Goal: Task Accomplishment & Management: Use online tool/utility

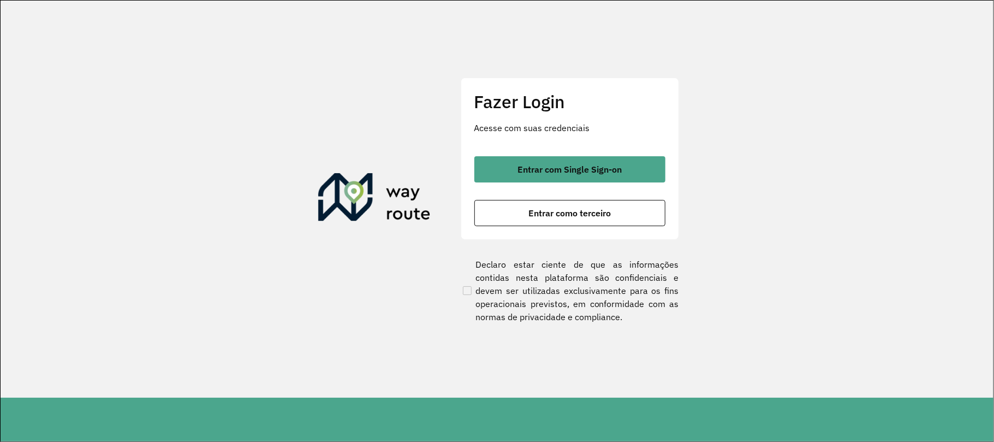
click at [494, 148] on div "Fazer Login Acesse com suas credenciais Entrar com Single Sign-on Entrar como t…" at bounding box center [570, 159] width 218 height 162
click at [497, 154] on div "Fazer Login Acesse com suas credenciais Entrar com Single Sign-on Entrar como t…" at bounding box center [570, 159] width 218 height 162
click at [487, 169] on button "Entrar com Single Sign-on" at bounding box center [569, 169] width 191 height 26
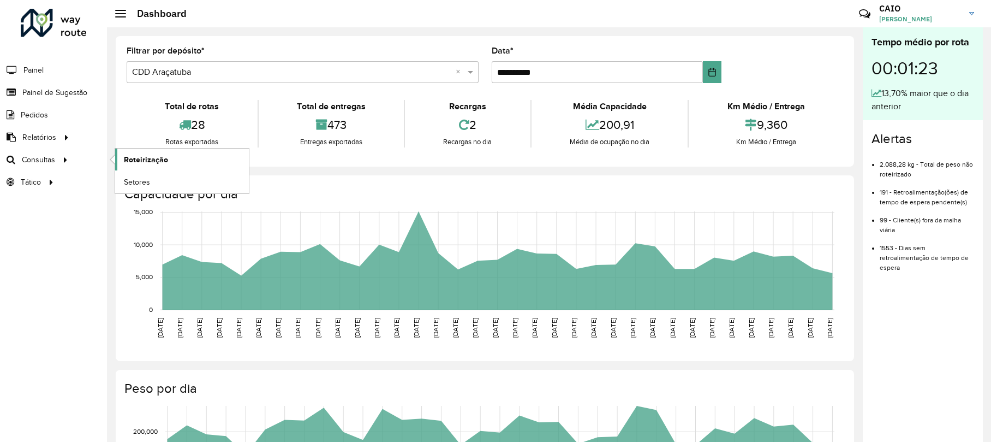
click at [129, 162] on span "Roteirização" at bounding box center [146, 159] width 44 height 11
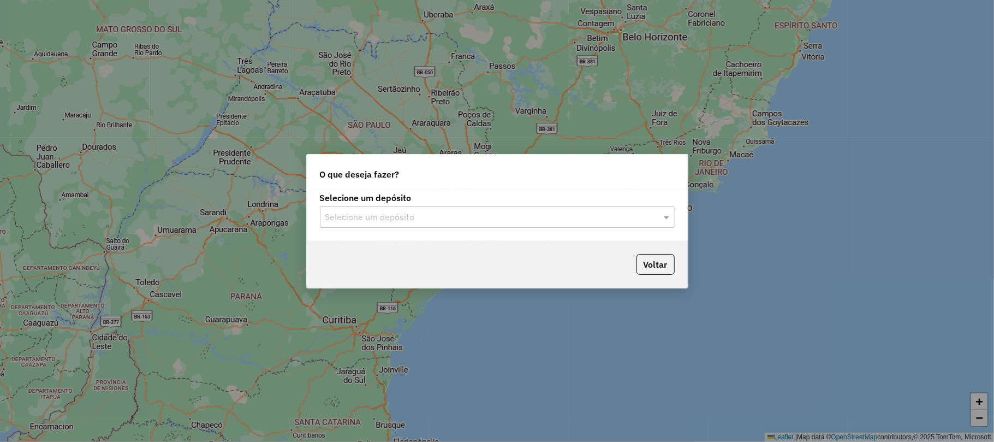
click at [544, 206] on div "Selecione um depósito" at bounding box center [497, 217] width 355 height 22
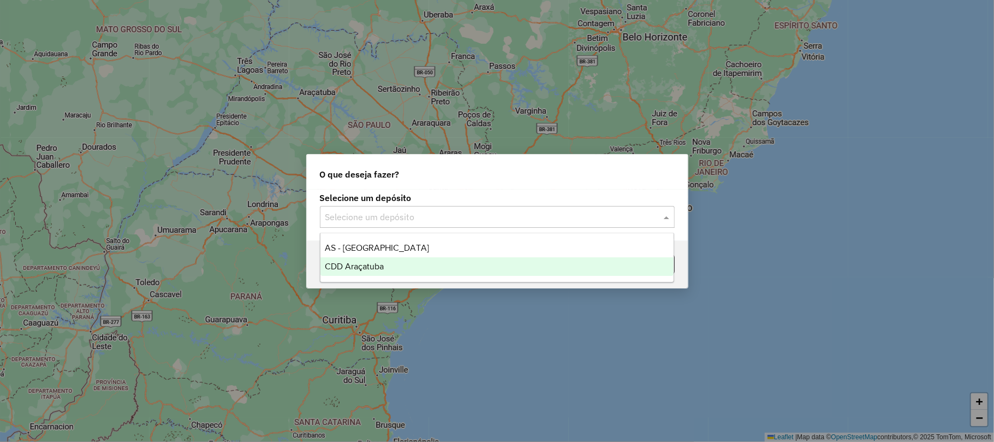
click at [467, 273] on div "CDD Araçatuba" at bounding box center [496, 266] width 353 height 19
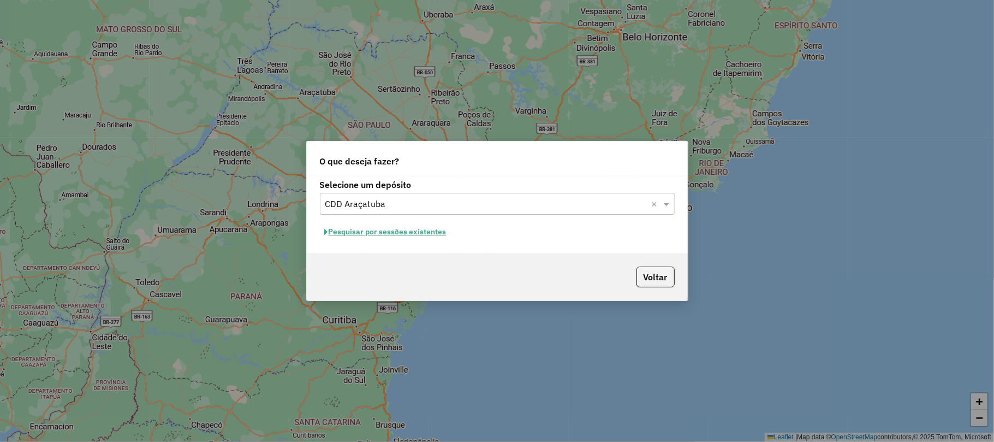
click at [416, 238] on button "Pesquisar por sessões existentes" at bounding box center [386, 231] width 132 height 17
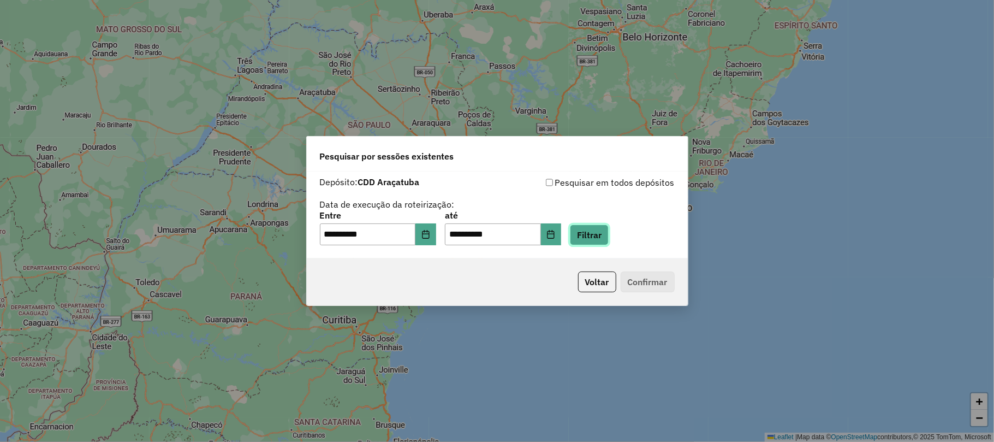
click at [606, 239] on button "Filtrar" at bounding box center [589, 234] width 39 height 21
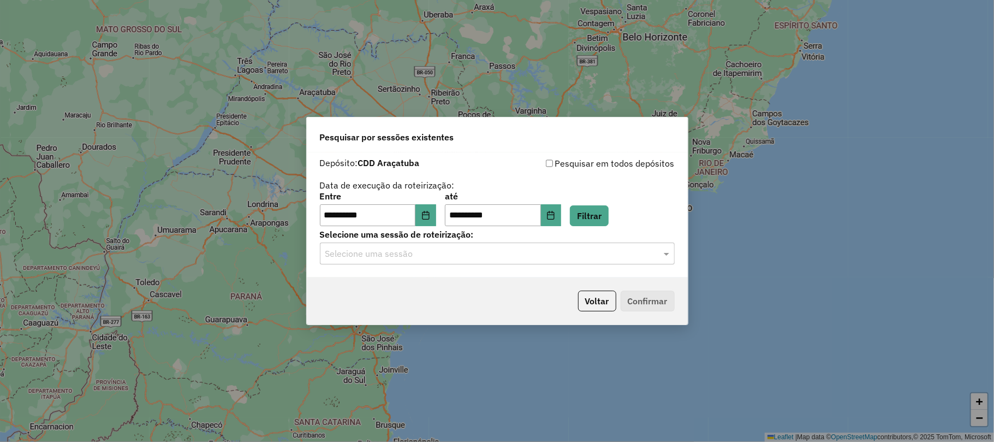
click at [356, 258] on input "text" at bounding box center [486, 253] width 322 height 13
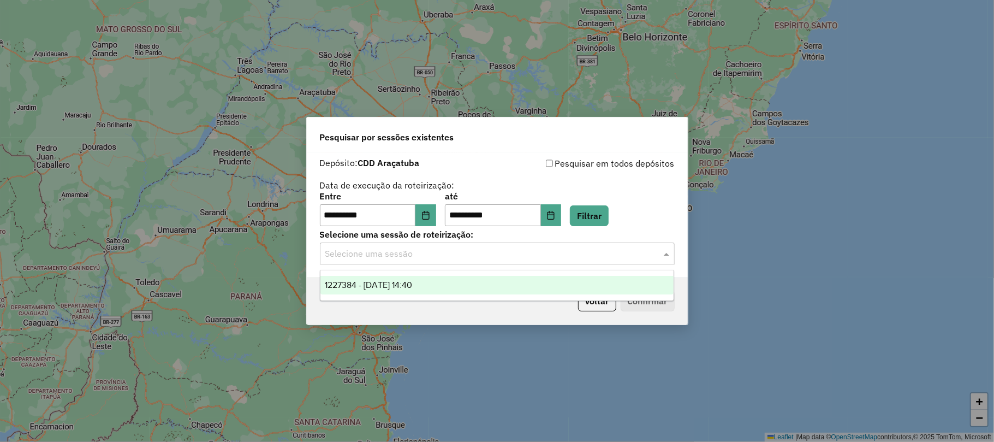
click at [374, 292] on div "1227384 - [DATE] 14:40" at bounding box center [496, 285] width 353 height 19
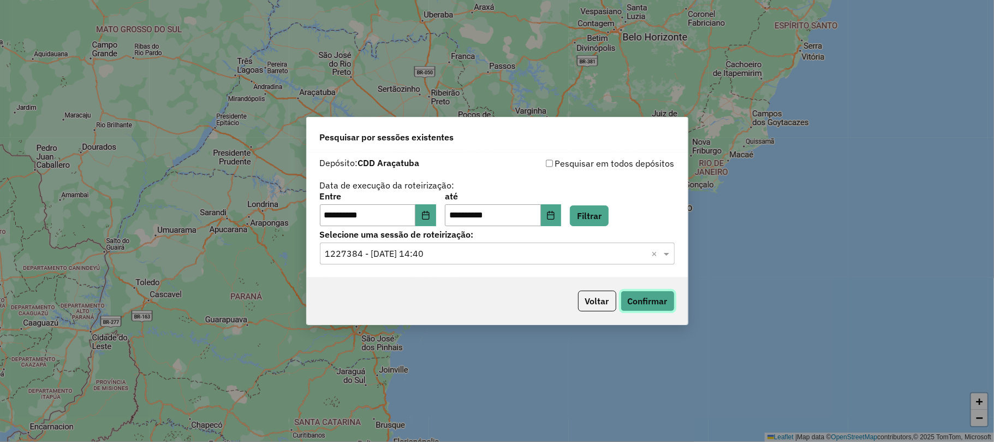
click at [658, 310] on button "Confirmar" at bounding box center [648, 300] width 54 height 21
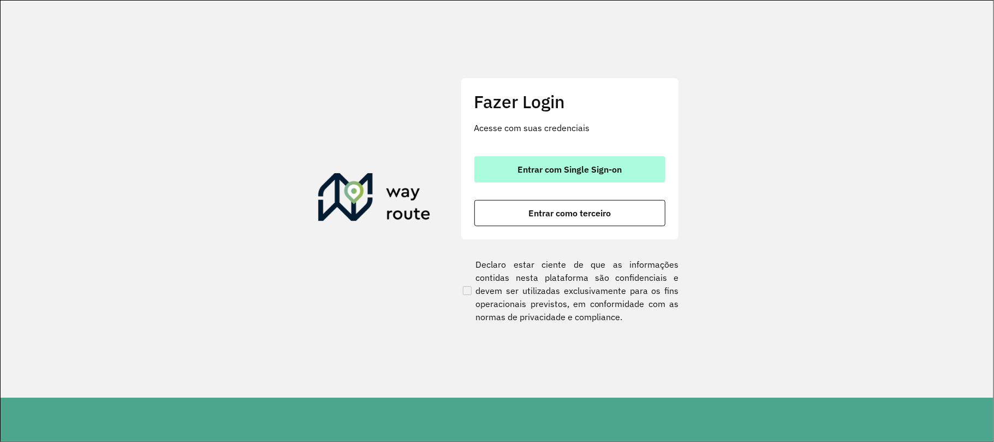
click at [555, 158] on button "Entrar com Single Sign-on" at bounding box center [569, 169] width 191 height 26
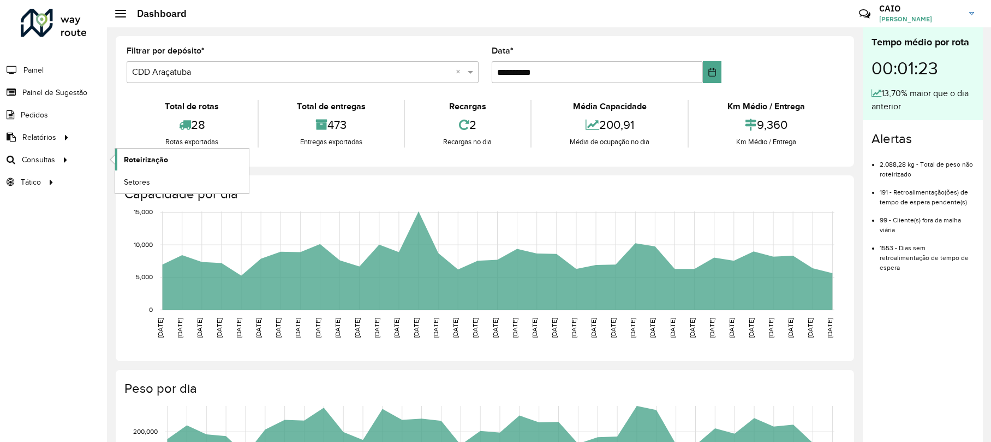
click at [123, 162] on link "Roteirização" at bounding box center [182, 159] width 134 height 22
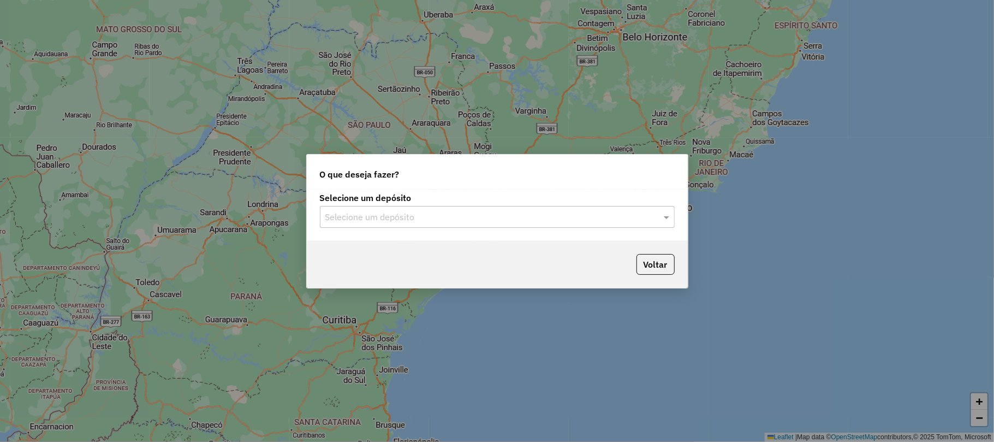
click at [408, 211] on input "text" at bounding box center [486, 217] width 322 height 13
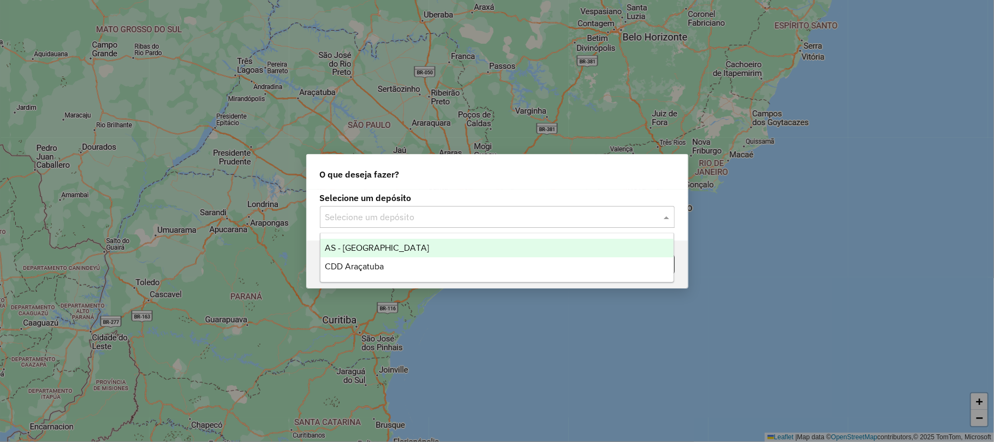
click at [376, 253] on div "AS - [GEOGRAPHIC_DATA]" at bounding box center [496, 248] width 353 height 19
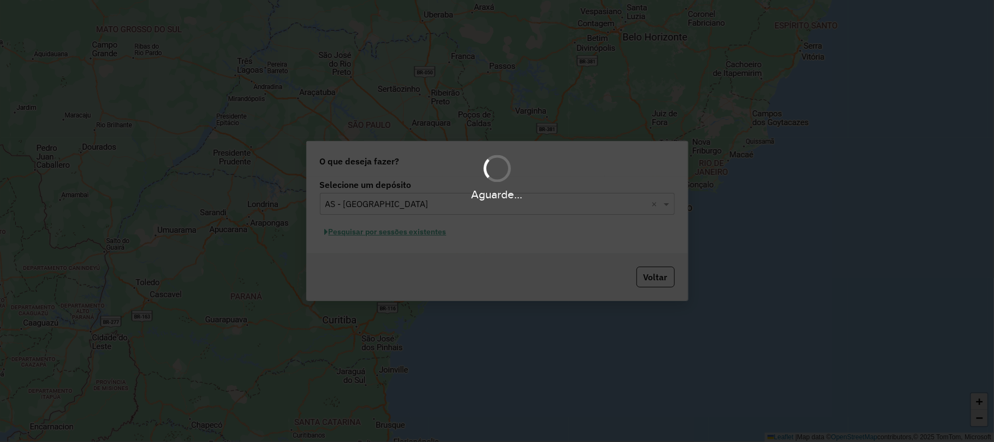
click at [392, 206] on div "Aguarde..." at bounding box center [497, 221] width 994 height 442
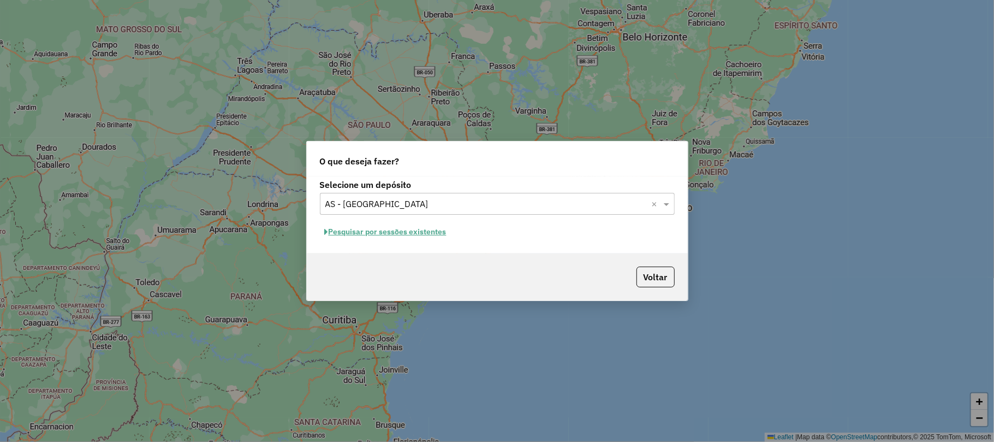
click at [391, 206] on input "text" at bounding box center [486, 204] width 322 height 13
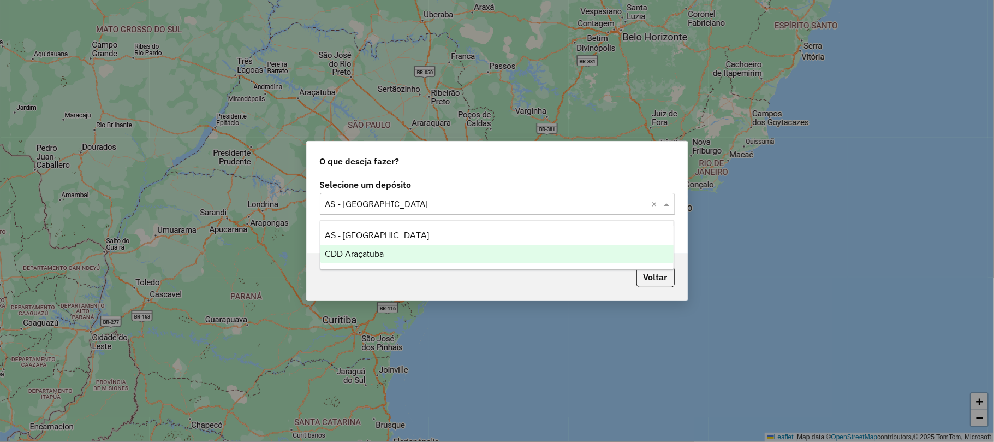
click at [389, 249] on div "CDD Araçatuba" at bounding box center [496, 254] width 353 height 19
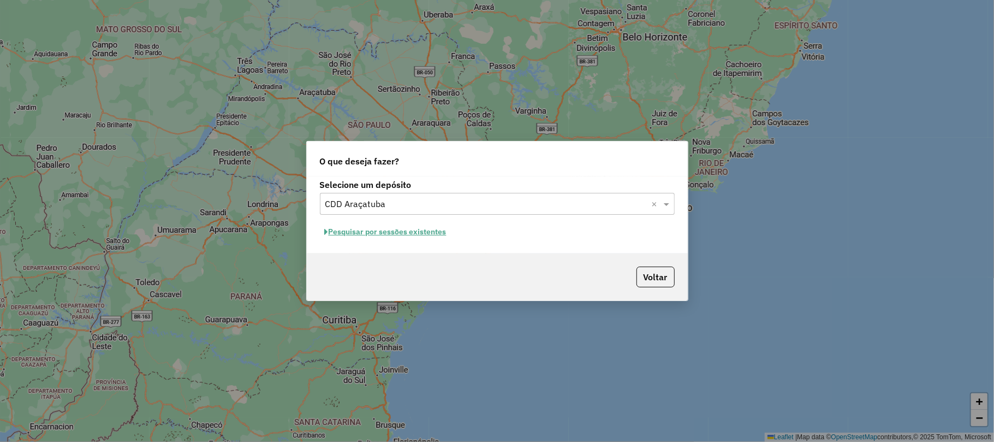
click at [400, 232] on button "Pesquisar por sessões existentes" at bounding box center [386, 231] width 132 height 17
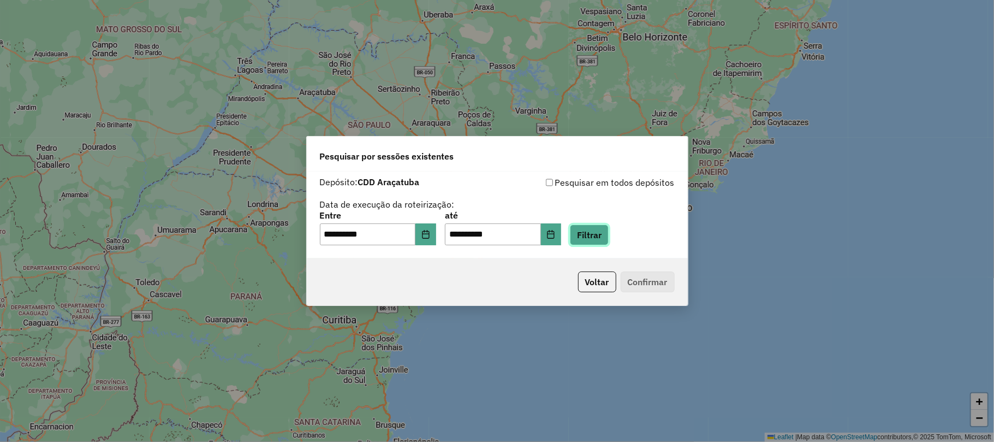
click at [609, 234] on button "Filtrar" at bounding box center [589, 234] width 39 height 21
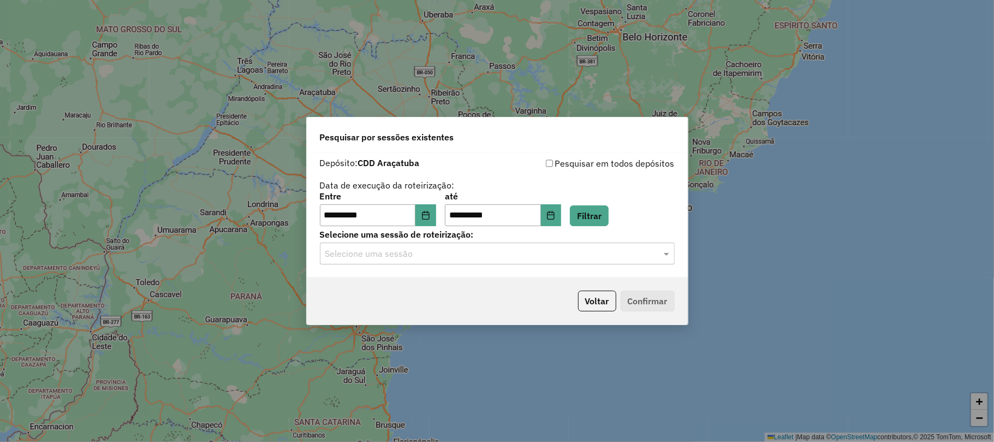
drag, startPoint x: 575, startPoint y: 258, endPoint x: 576, endPoint y: 247, distance: 10.4
click at [575, 257] on input "text" at bounding box center [486, 253] width 322 height 13
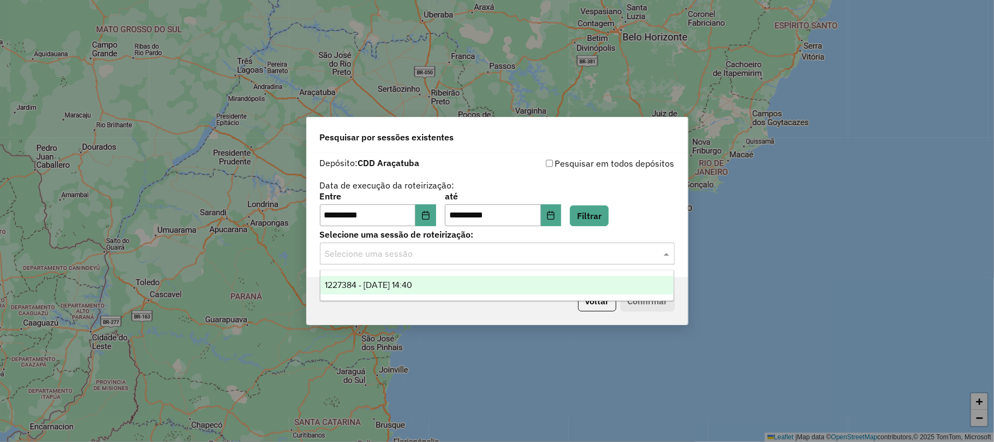
click at [463, 290] on div "1227384 - 11/08/2025 14:40" at bounding box center [496, 285] width 353 height 19
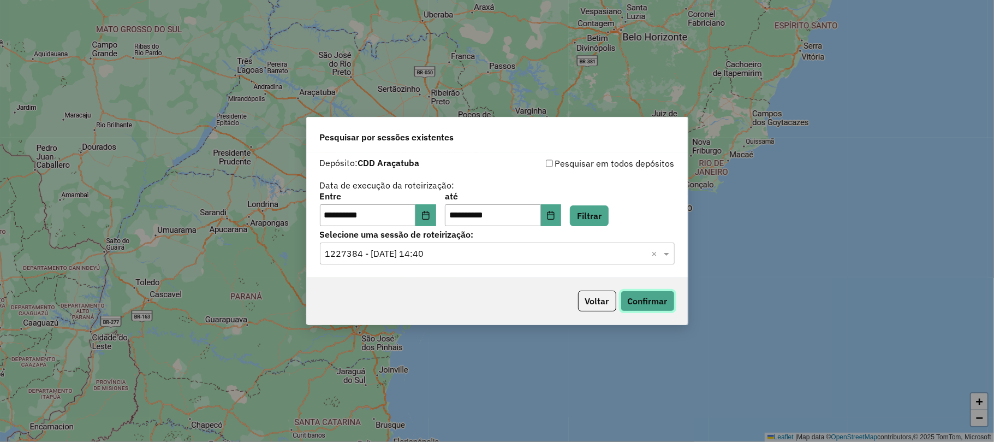
click at [633, 293] on button "Confirmar" at bounding box center [648, 300] width 54 height 21
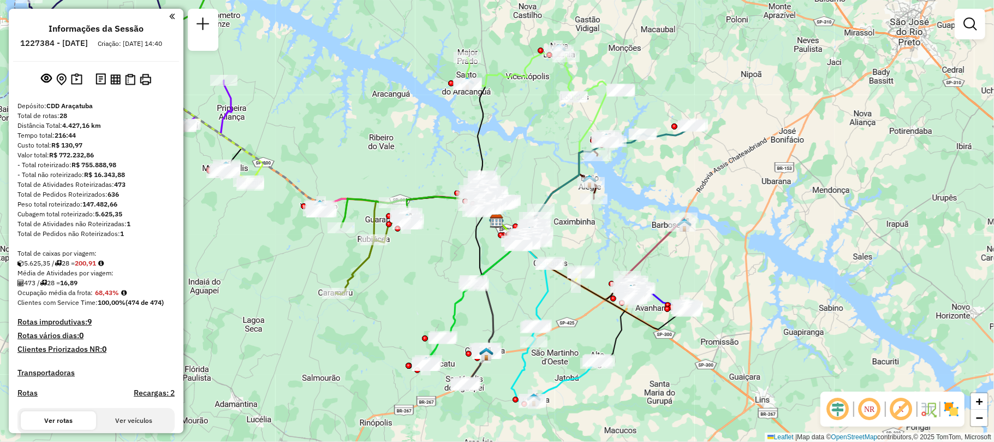
scroll to position [1077, 0]
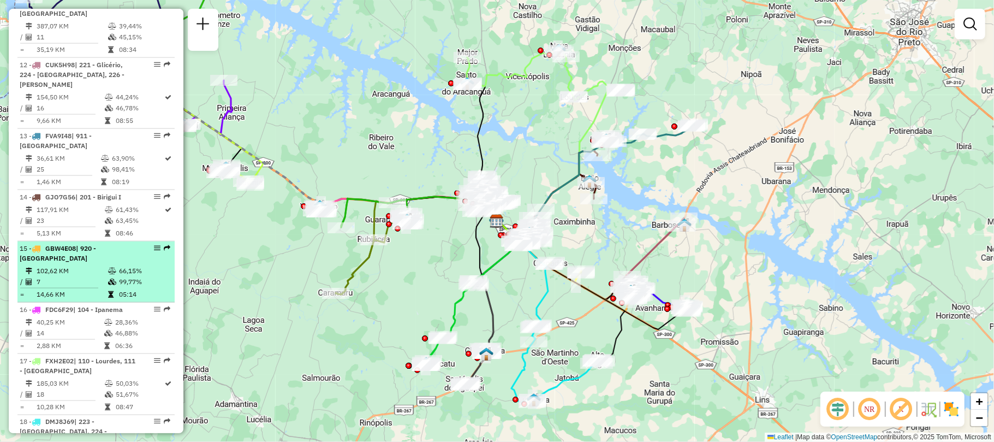
click at [140, 265] on td "66,15%" at bounding box center [144, 270] width 52 height 11
select select "**********"
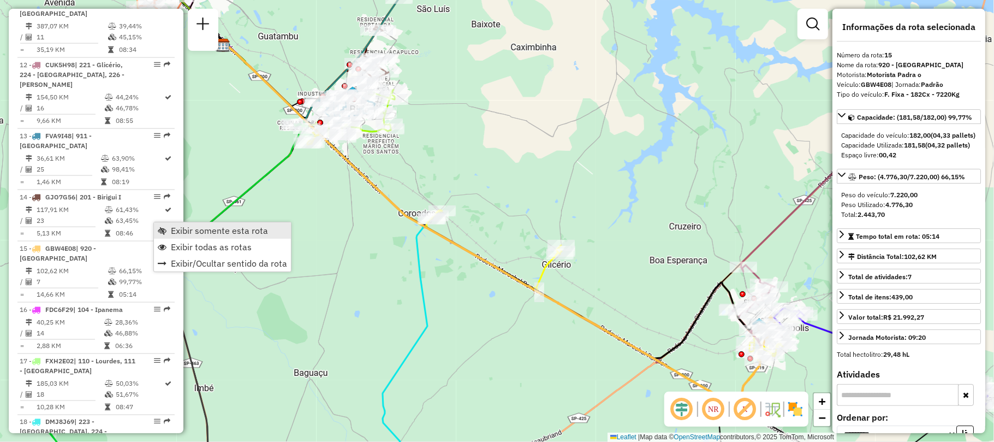
click at [175, 227] on span "Exibir somente esta rota" at bounding box center [219, 230] width 97 height 9
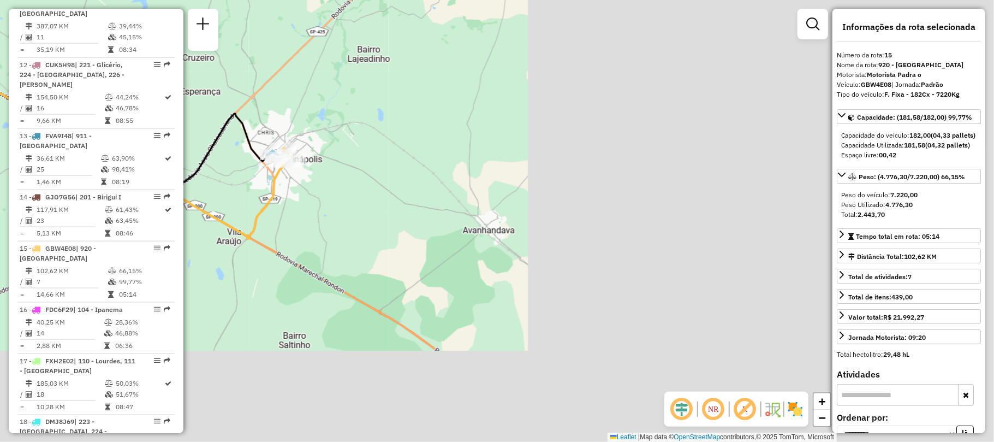
drag, startPoint x: 758, startPoint y: 256, endPoint x: 213, endPoint y: 68, distance: 576.4
click at [213, 68] on div "Janela de atendimento Grade de atendimento Capacidade Transportadoras Veículos …" at bounding box center [497, 221] width 994 height 442
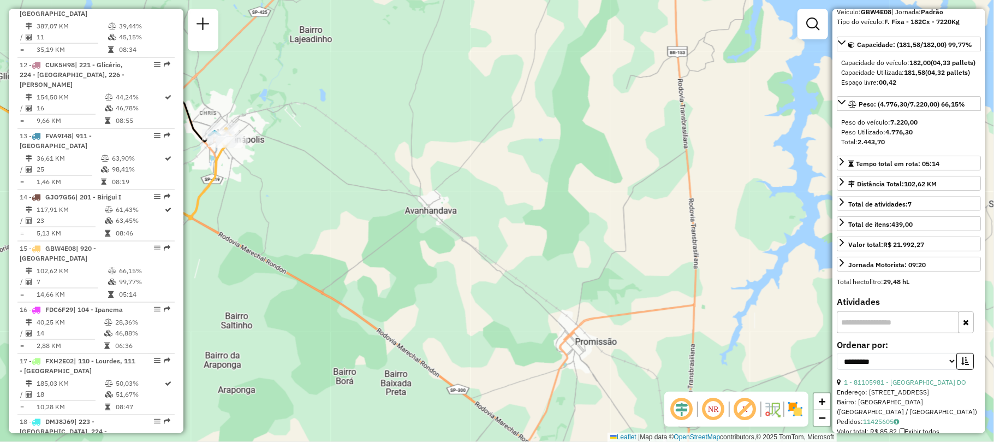
scroll to position [291, 0]
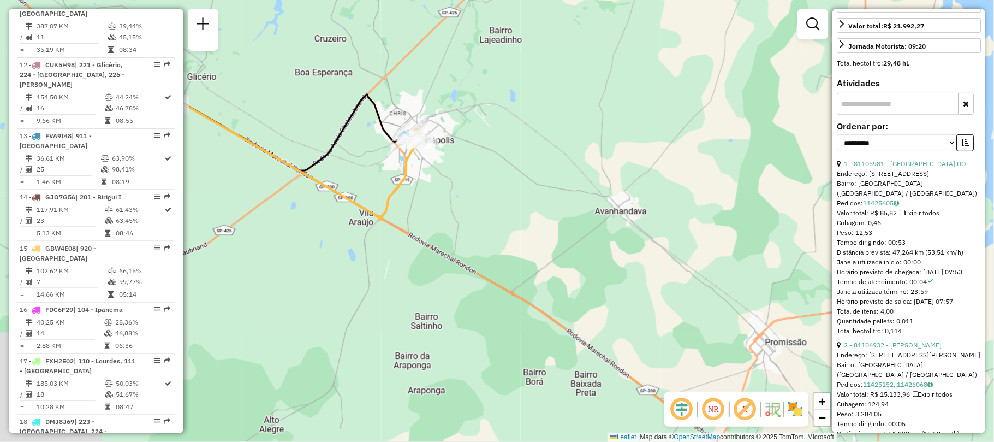
drag, startPoint x: 320, startPoint y: 145, endPoint x: 510, endPoint y: 145, distance: 190.0
click at [510, 145] on div "Janela de atendimento Grade de atendimento Capacidade Transportadoras Veículos …" at bounding box center [497, 221] width 994 height 442
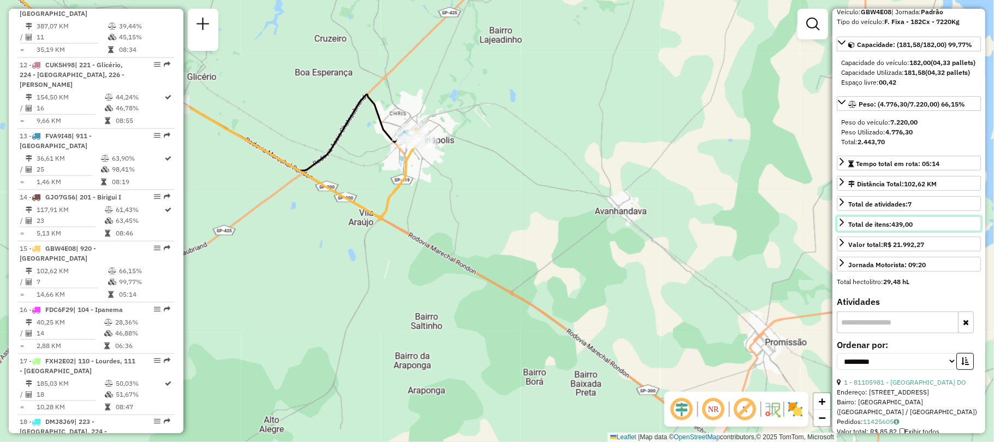
click at [896, 228] on strong "439,00" at bounding box center [901, 224] width 21 height 8
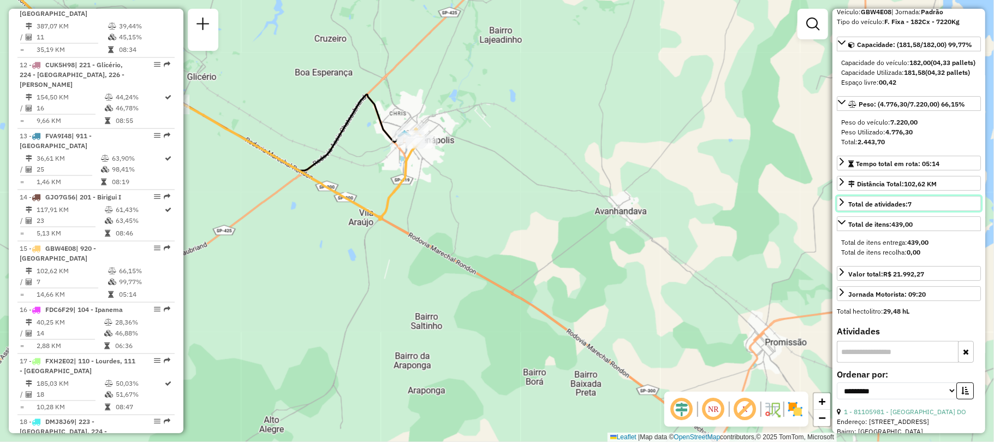
click at [919, 211] on link "Total de atividades: 7" at bounding box center [909, 203] width 144 height 15
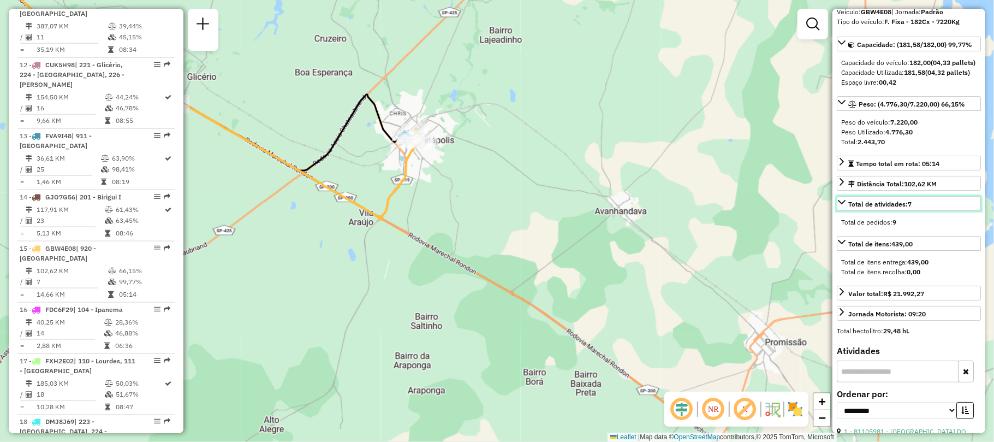
click at [909, 208] on strong "7" at bounding box center [910, 204] width 4 height 8
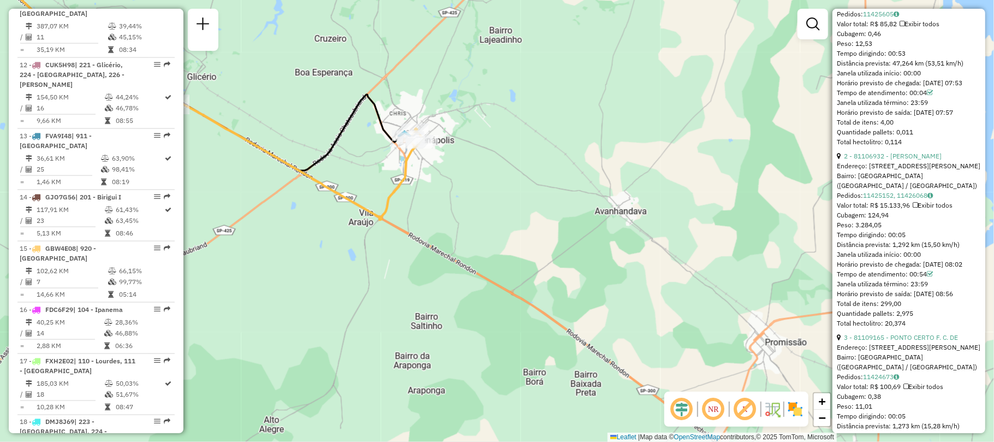
scroll to position [582, 0]
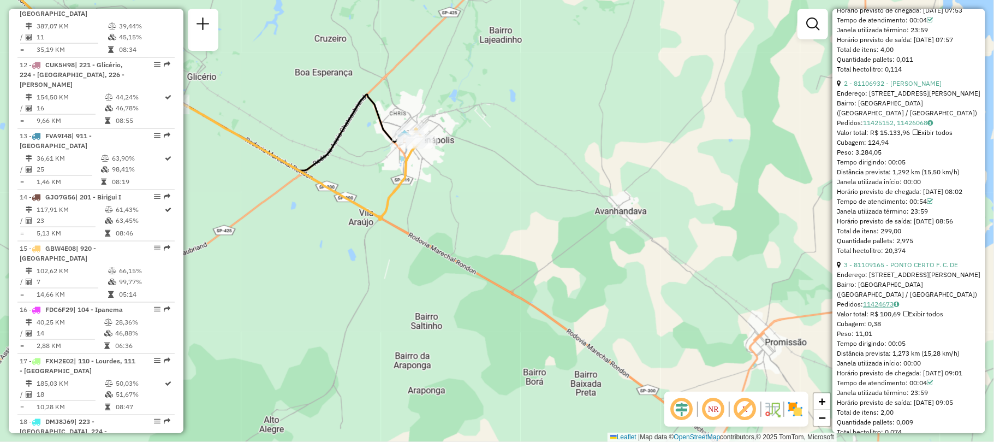
click at [899, 307] on icon at bounding box center [896, 304] width 5 height 7
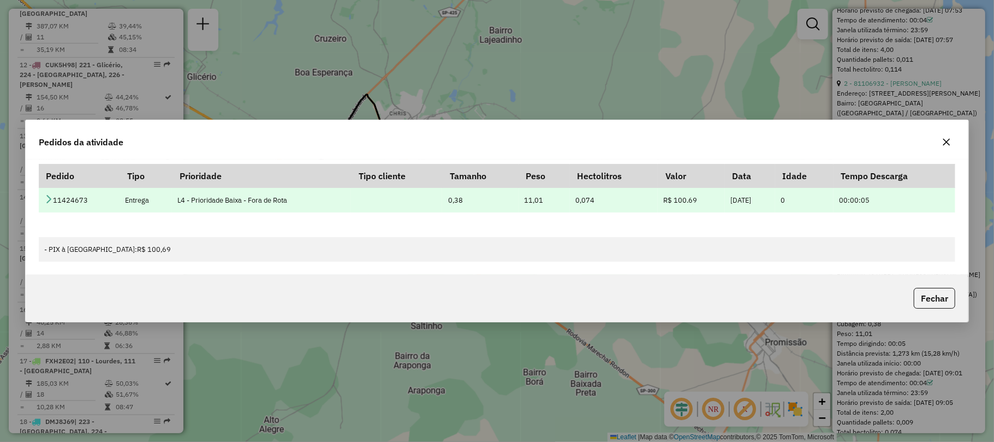
click at [41, 194] on td "11424673" at bounding box center [79, 200] width 81 height 25
click at [44, 195] on td "11424673" at bounding box center [79, 200] width 81 height 25
click at [46, 195] on icon at bounding box center [48, 198] width 9 height 9
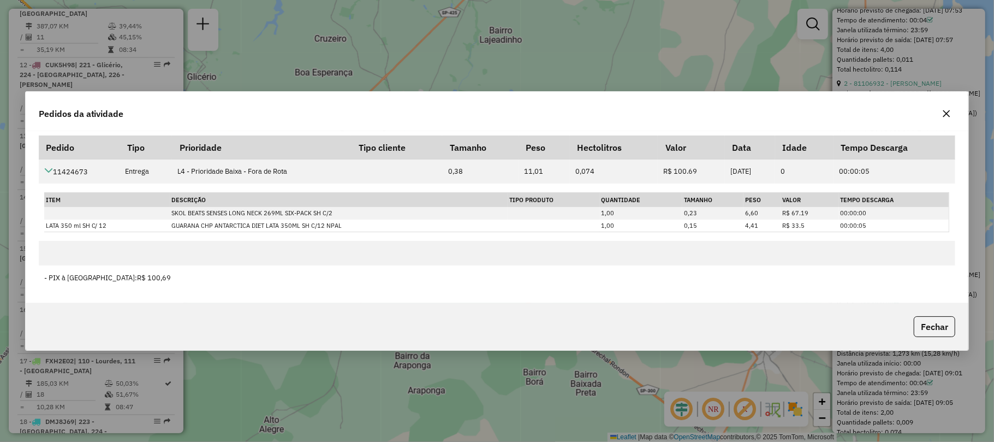
click at [939, 105] on div at bounding box center [946, 113] width 17 height 17
click at [945, 109] on icon "button" at bounding box center [946, 113] width 9 height 9
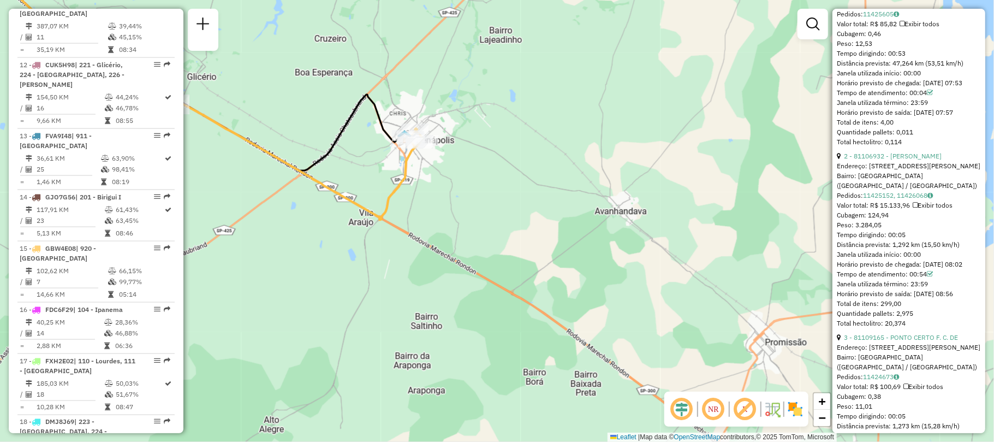
scroll to position [437, 0]
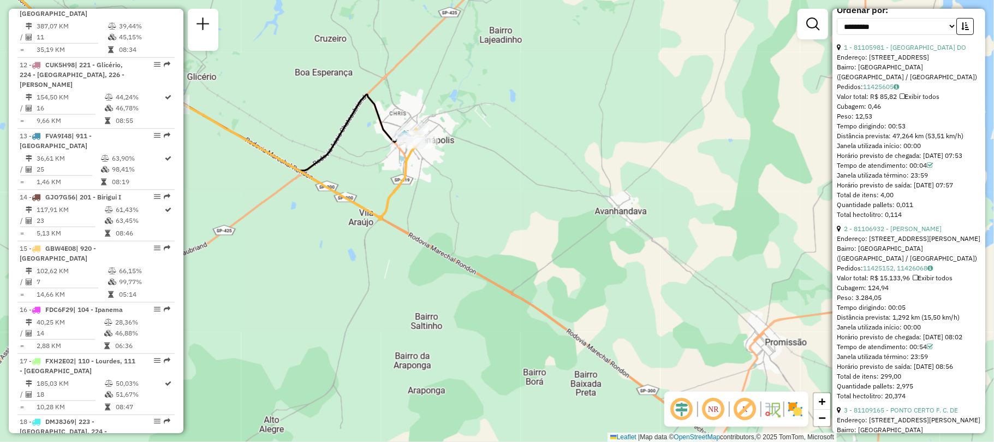
click at [931, 169] on icon at bounding box center [930, 165] width 6 height 7
click at [893, 91] on link "11425605" at bounding box center [881, 86] width 36 height 8
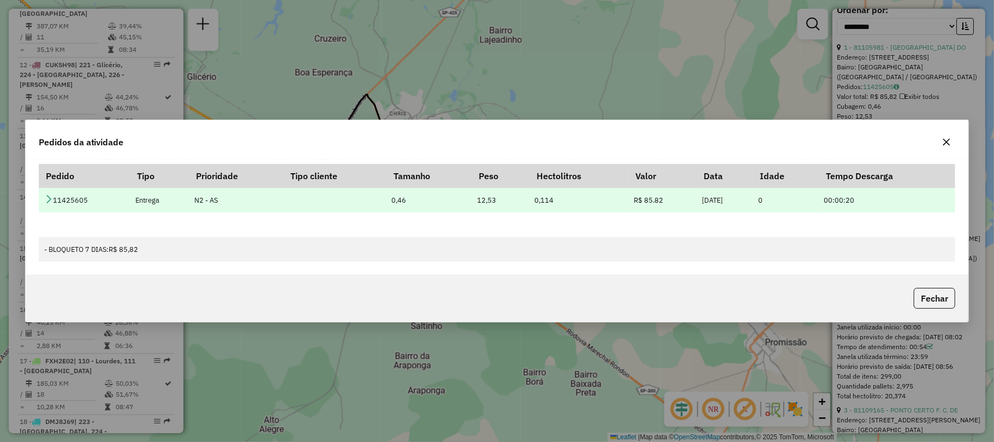
click at [44, 203] on td "11425605" at bounding box center [84, 200] width 91 height 25
click at [51, 190] on td "11425605" at bounding box center [84, 200] width 91 height 25
click at [46, 194] on icon at bounding box center [48, 198] width 9 height 9
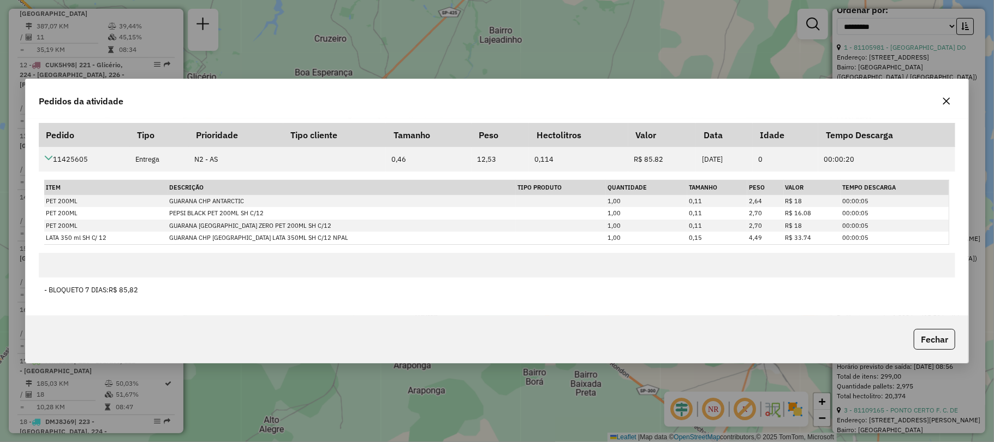
click at [954, 98] on button "button" at bounding box center [946, 100] width 17 height 17
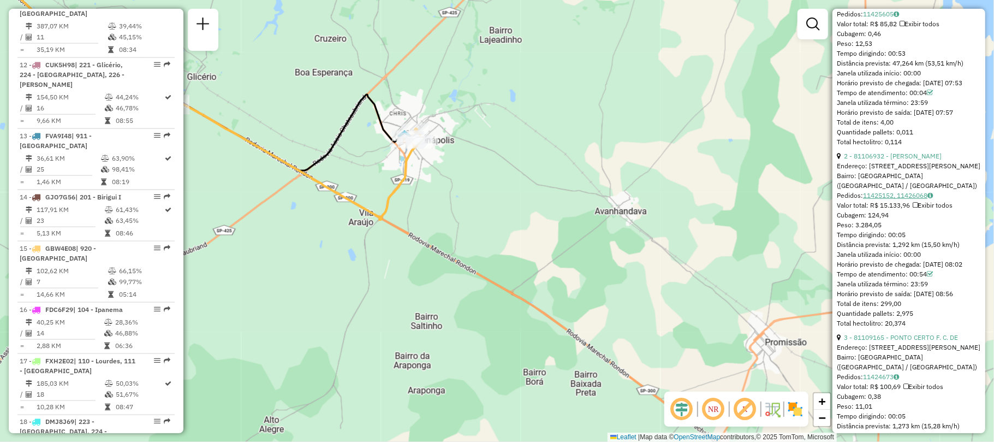
scroll to position [582, 0]
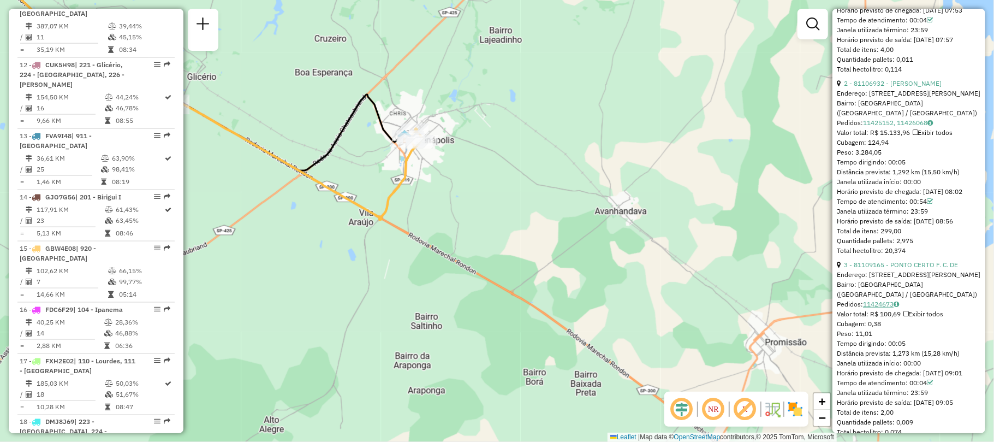
click at [879, 308] on link "11424673" at bounding box center [881, 304] width 36 height 8
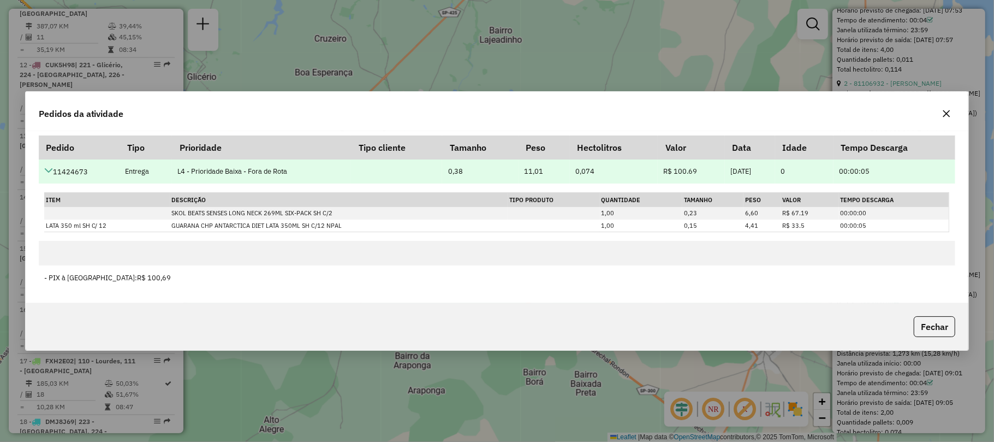
click at [47, 171] on icon at bounding box center [48, 170] width 9 height 9
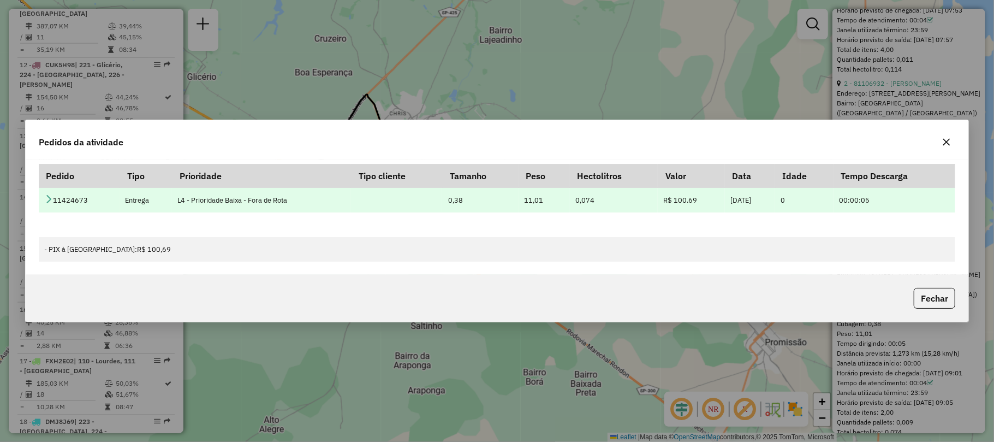
click at [46, 199] on icon at bounding box center [48, 198] width 9 height 9
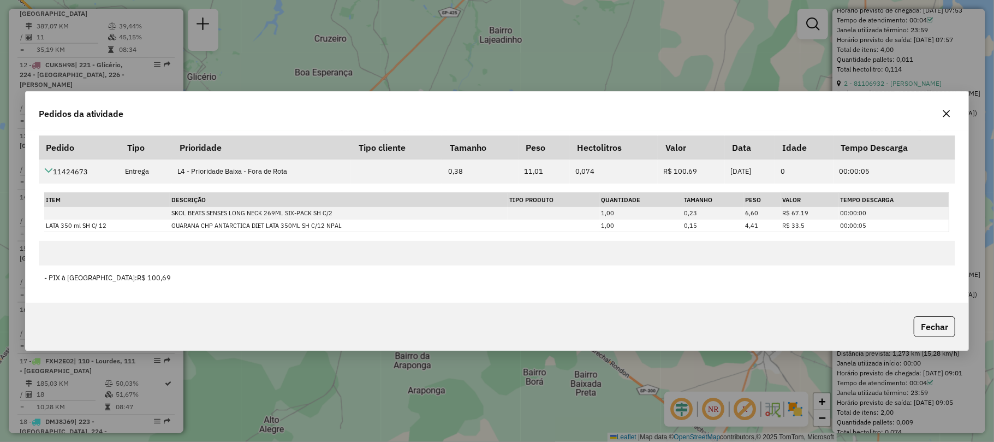
click at [959, 106] on div "Pedidos da atividade" at bounding box center [497, 111] width 943 height 39
click at [948, 118] on button "button" at bounding box center [946, 113] width 17 height 17
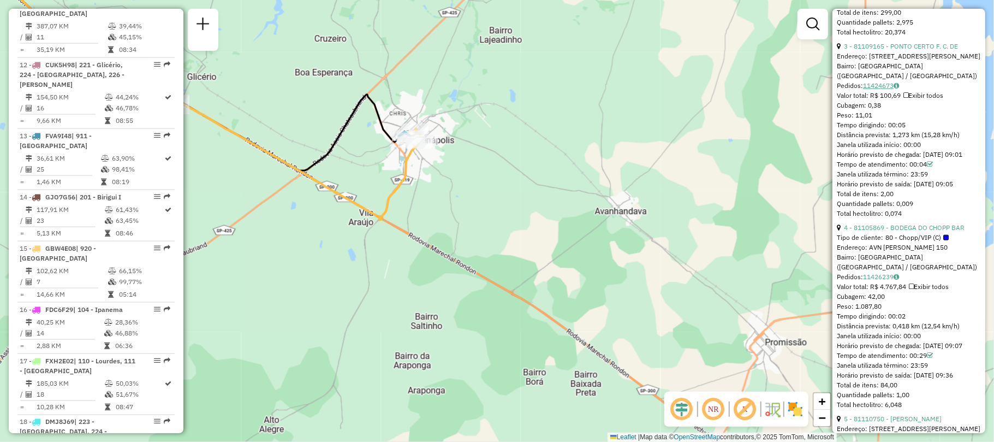
scroll to position [873, 0]
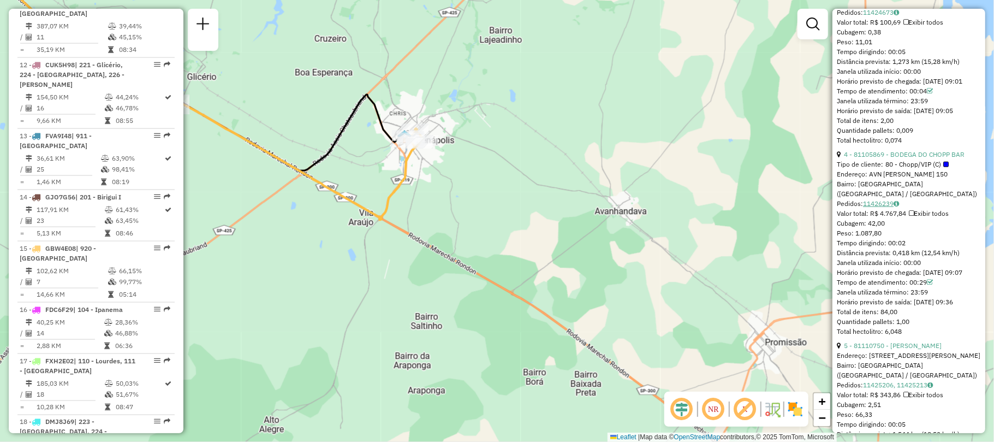
click at [891, 207] on link "11426239" at bounding box center [881, 203] width 36 height 8
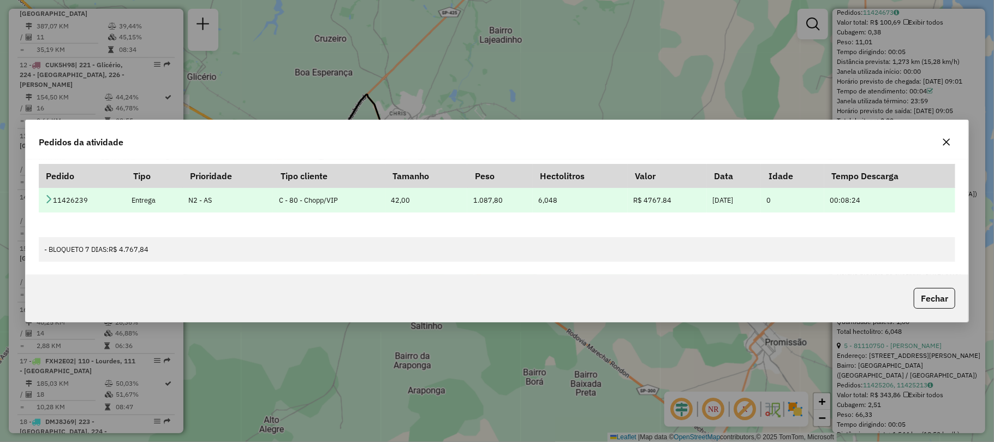
click at [46, 194] on icon at bounding box center [48, 198] width 9 height 9
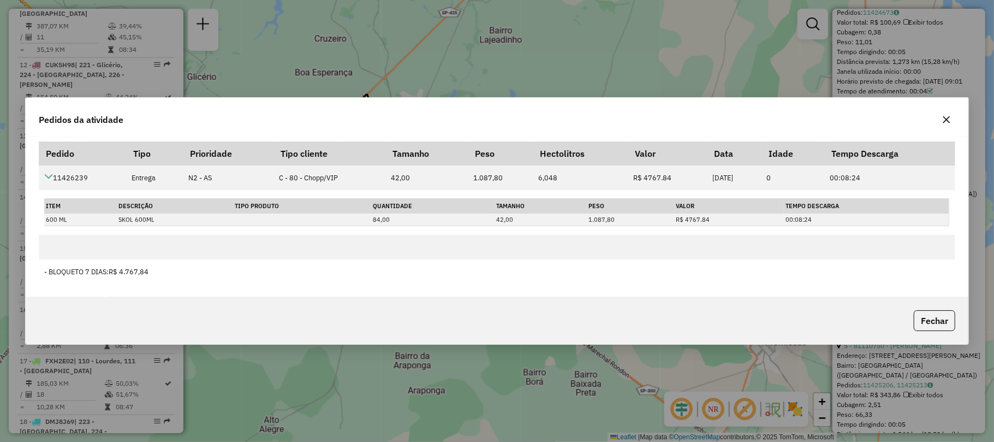
click at [944, 115] on icon "button" at bounding box center [946, 119] width 9 height 9
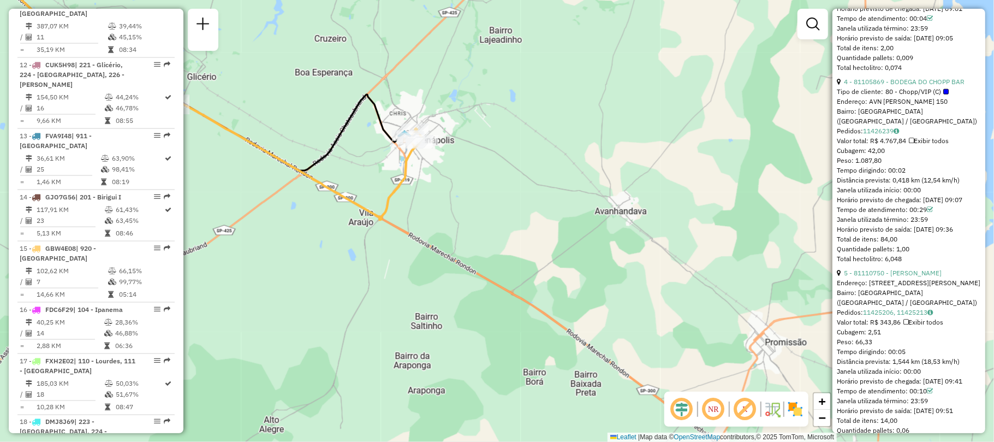
scroll to position [1019, 0]
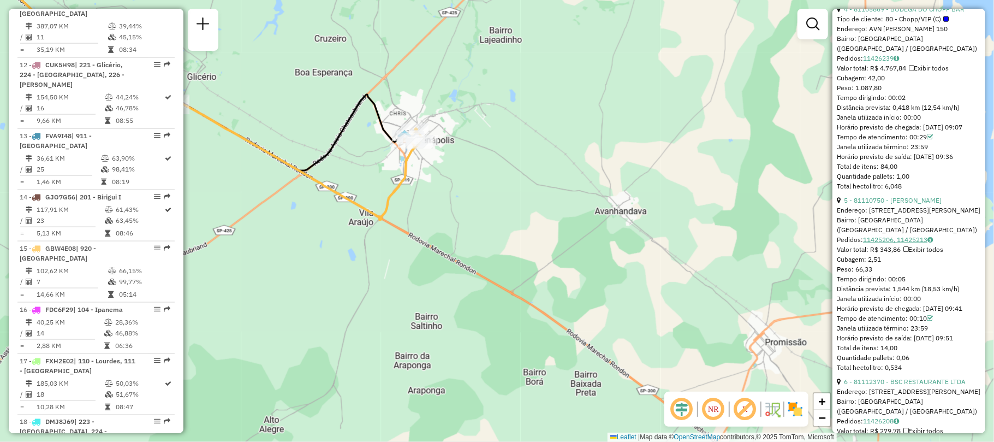
click at [896, 243] on link "11425206, 11425213" at bounding box center [898, 239] width 70 height 8
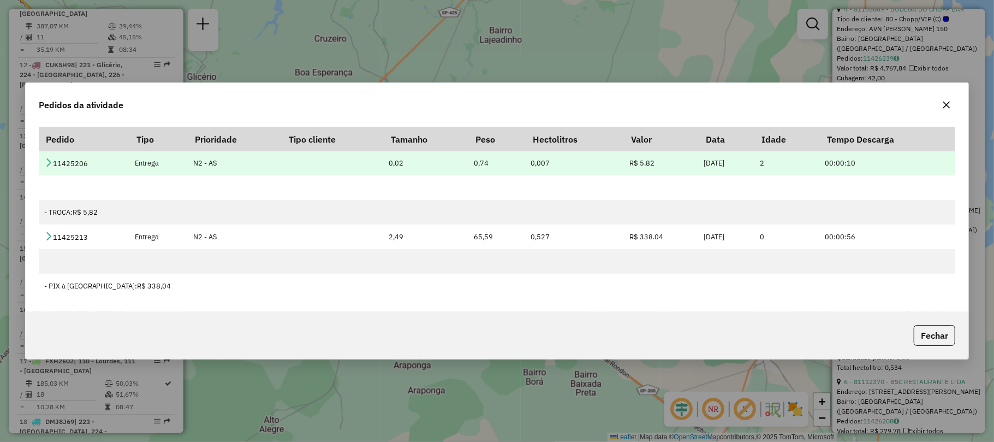
click at [49, 158] on icon at bounding box center [48, 162] width 9 height 9
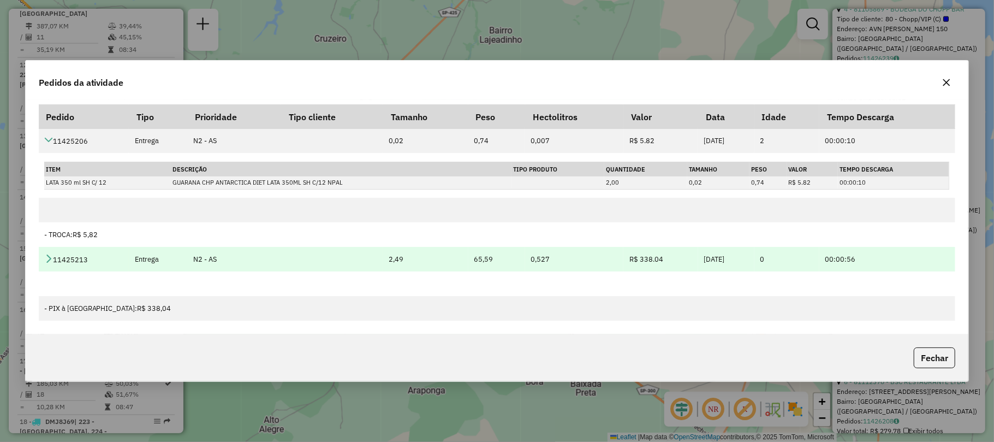
click at [51, 254] on icon at bounding box center [48, 258] width 9 height 9
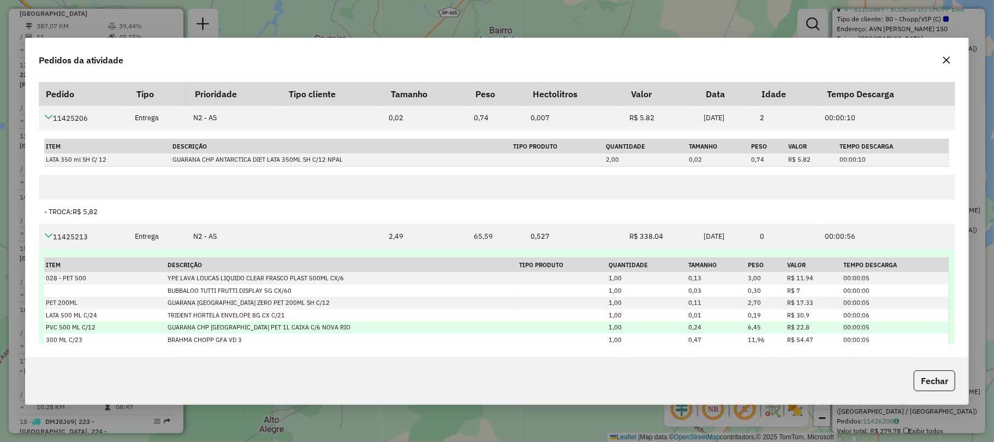
scroll to position [123, 0]
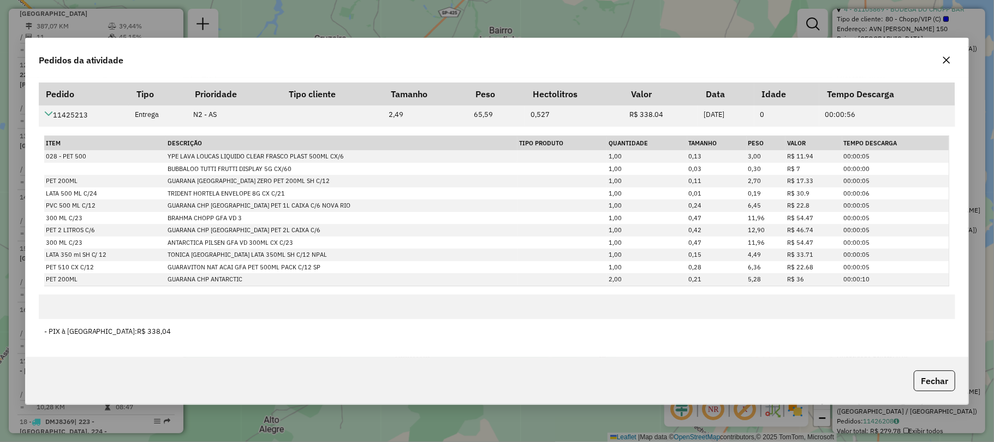
click at [955, 55] on button "button" at bounding box center [946, 59] width 17 height 17
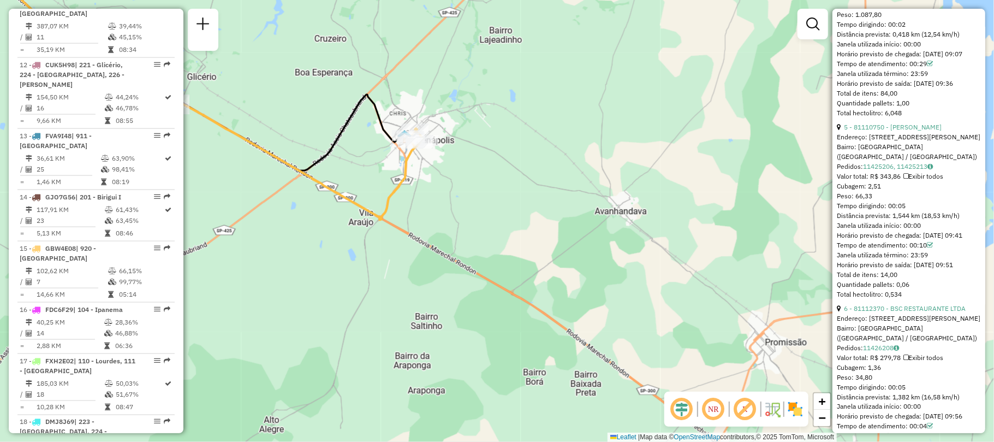
scroll to position [1237, 0]
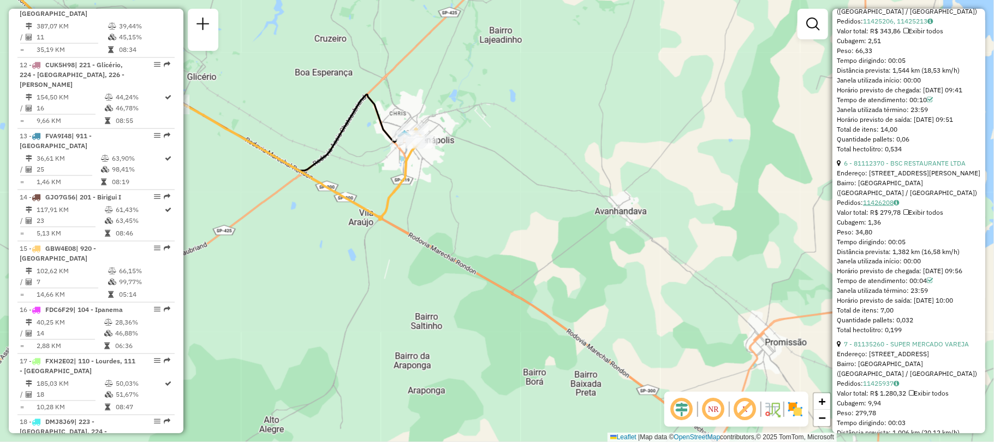
click at [877, 206] on link "11426208" at bounding box center [881, 202] width 36 height 8
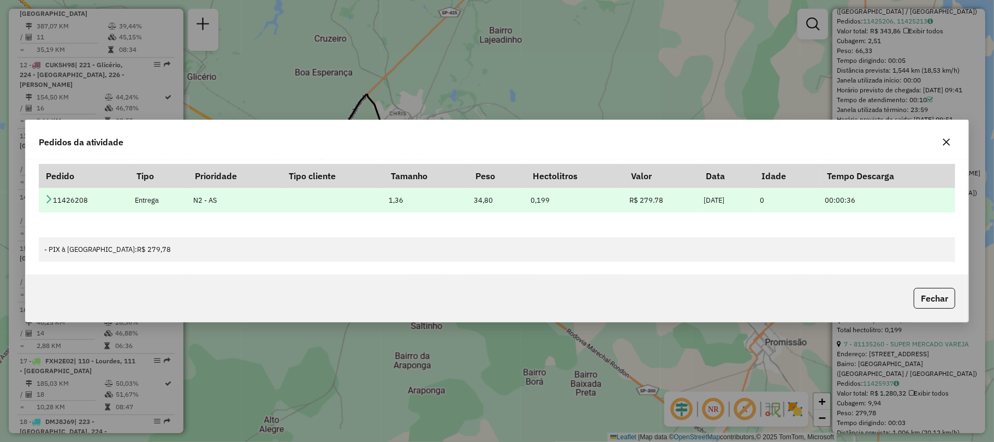
click at [45, 193] on td "11426208" at bounding box center [84, 200] width 91 height 25
click at [51, 195] on icon at bounding box center [48, 198] width 9 height 9
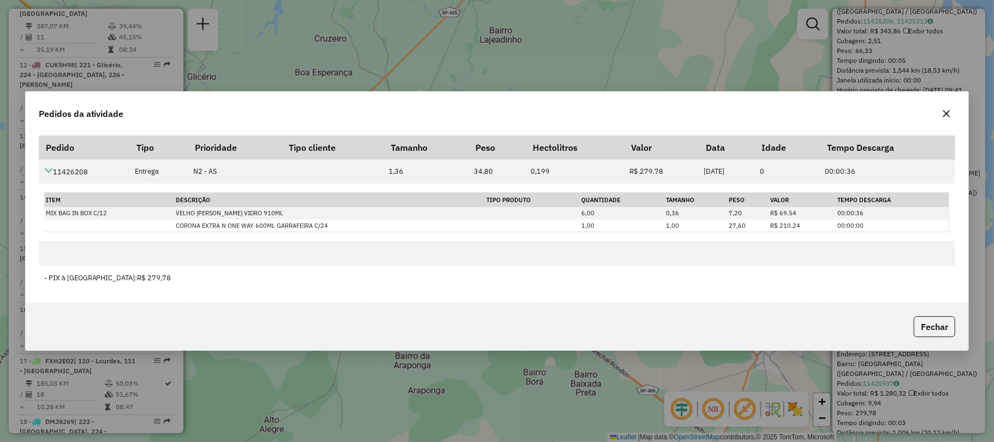
click at [946, 109] on icon "button" at bounding box center [946, 113] width 9 height 9
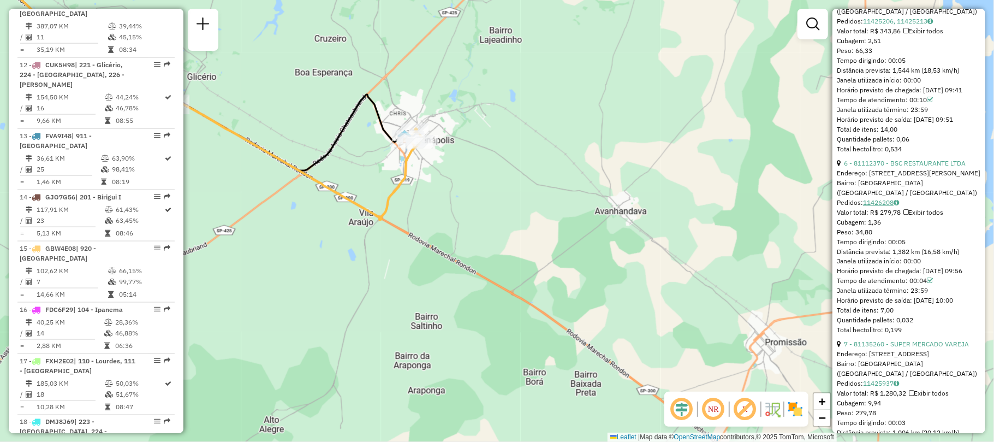
click at [885, 206] on link "11426208" at bounding box center [881, 202] width 36 height 8
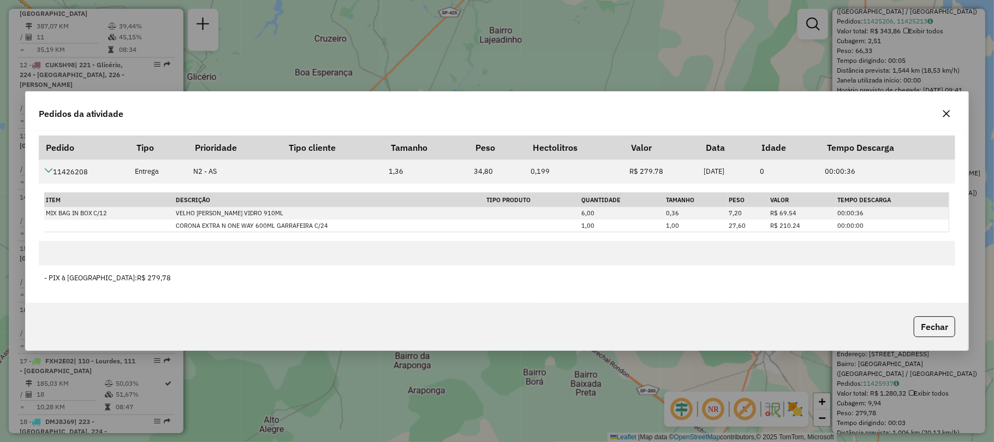
click at [950, 112] on icon "button" at bounding box center [946, 113] width 9 height 9
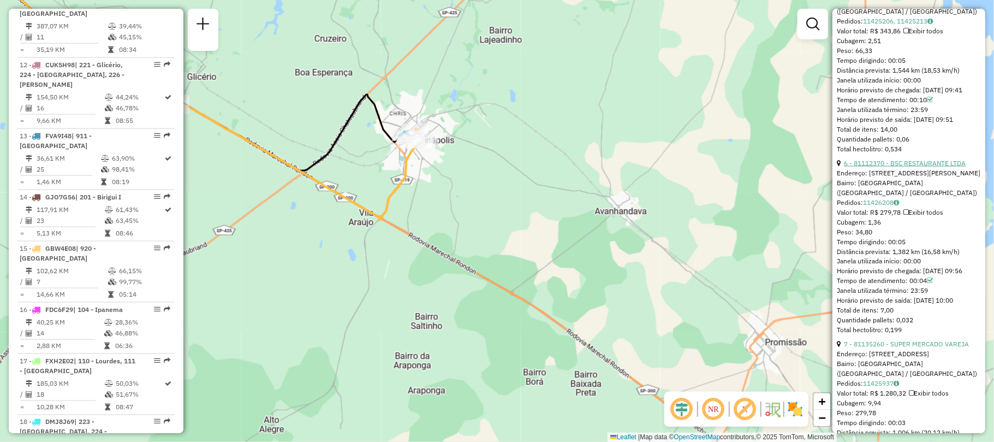
click at [932, 167] on link "6 - 81112370 - BSC RESTAURANTE LTDA" at bounding box center [905, 163] width 122 height 8
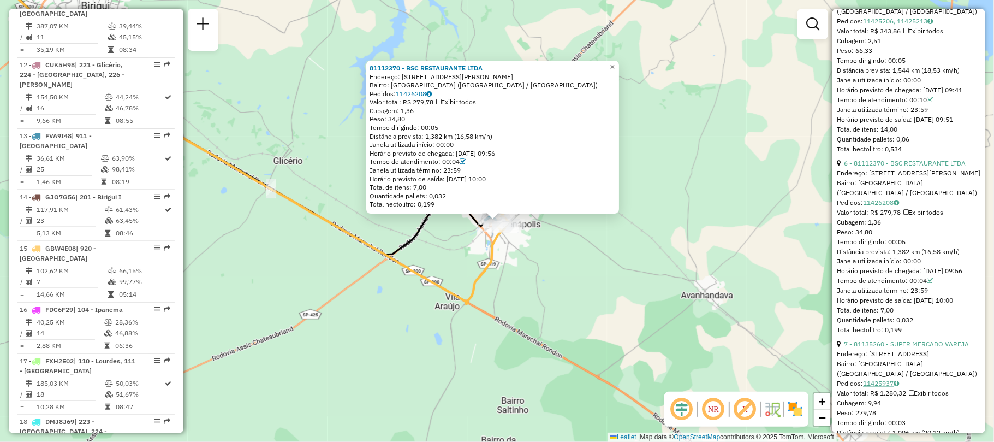
click at [880, 388] on link "11425937" at bounding box center [881, 383] width 36 height 8
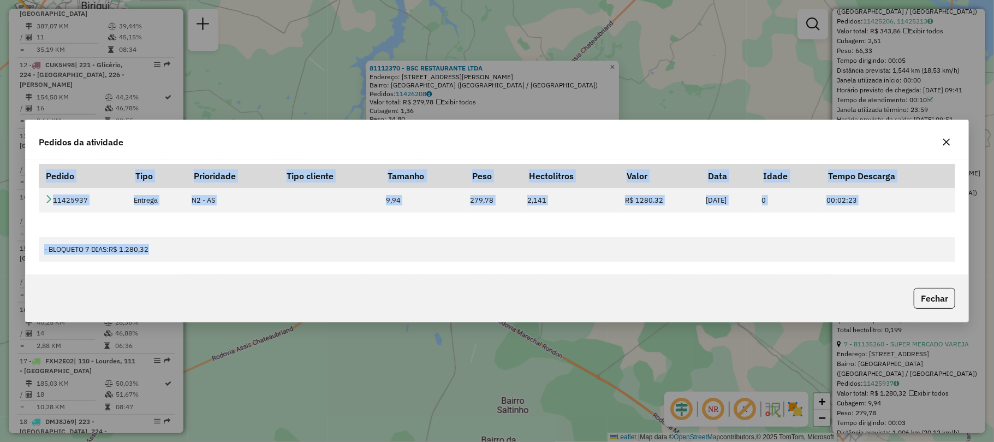
drag, startPoint x: 189, startPoint y: 271, endPoint x: 177, endPoint y: 278, distance: 14.2
click at [180, 270] on div "Pedido Tipo Prioridade Tipo cliente Tamanho Peso Hectolitros Valor Data Idade T…" at bounding box center [497, 216] width 943 height 115
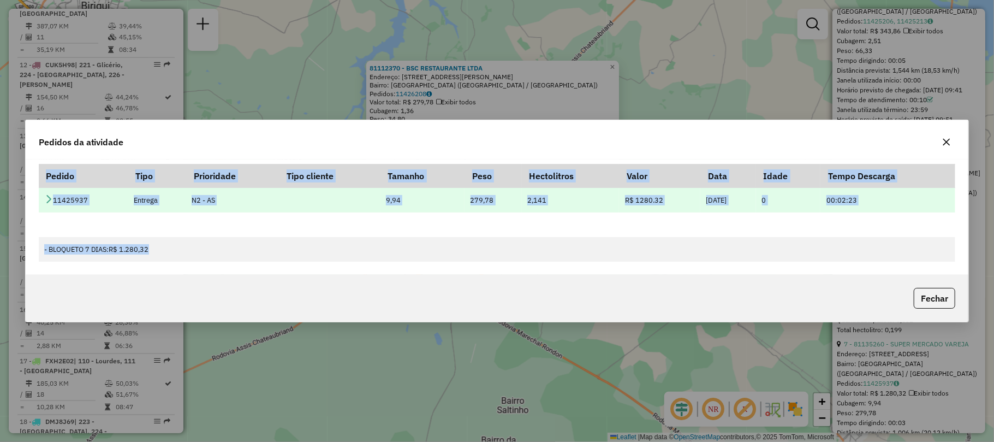
click at [57, 211] on td "11425937" at bounding box center [84, 200] width 90 height 25
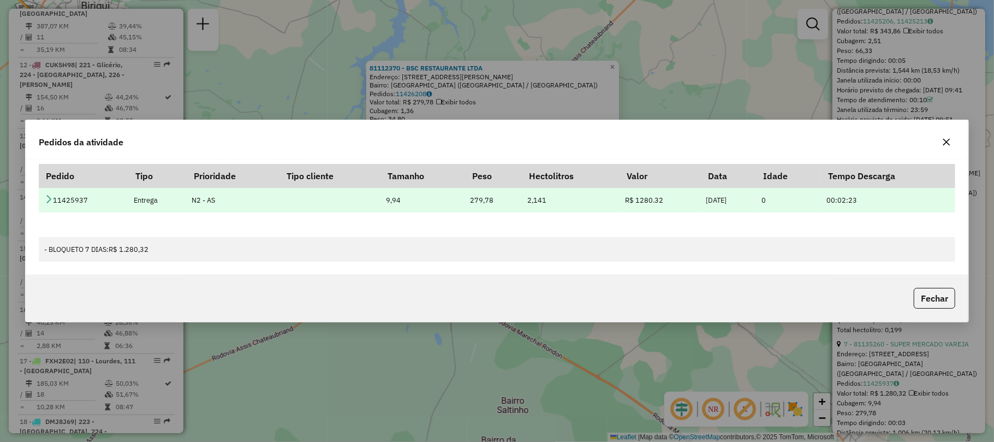
click at [51, 208] on td "11425937" at bounding box center [84, 200] width 90 height 25
click at [49, 203] on link at bounding box center [48, 199] width 9 height 9
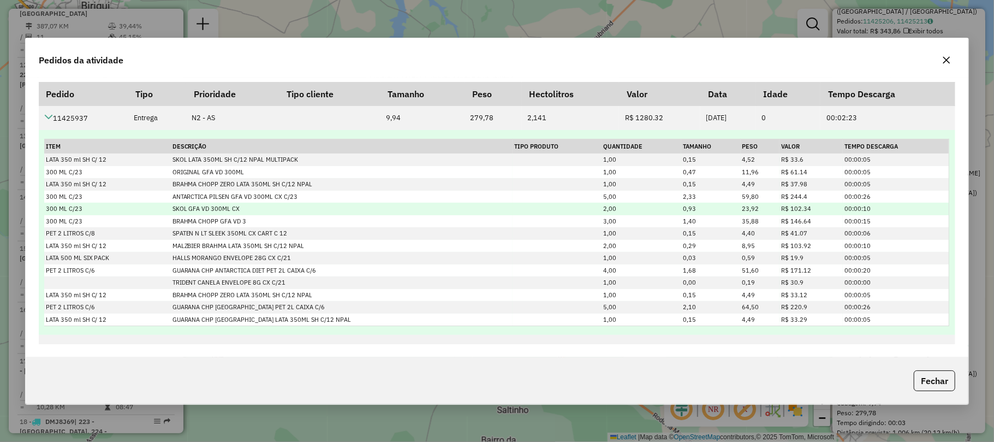
scroll to position [41, 0]
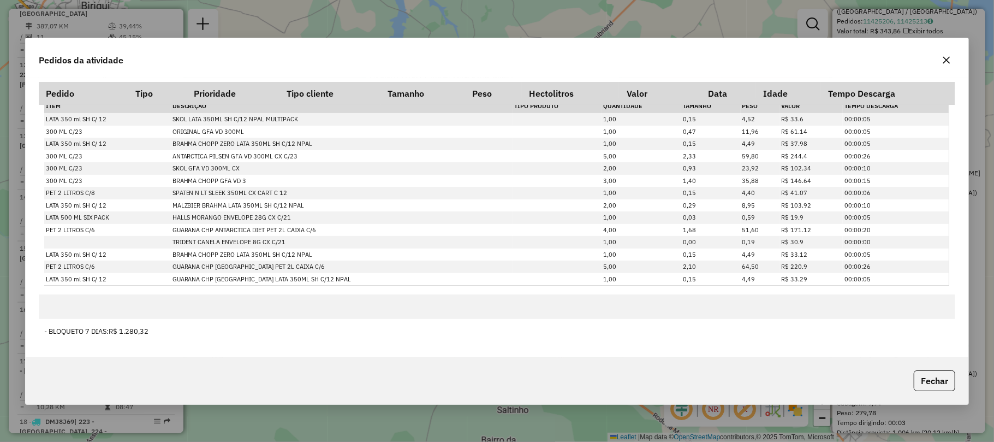
click at [952, 55] on button "button" at bounding box center [946, 59] width 17 height 17
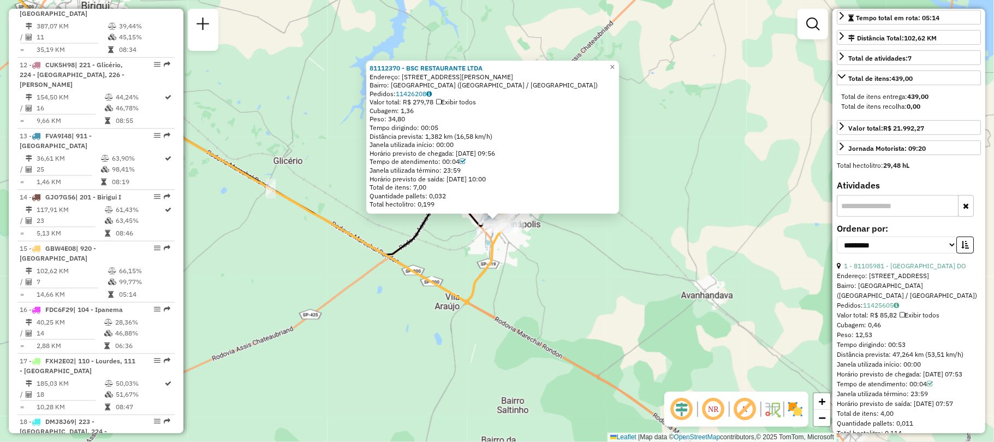
scroll to position [0, 0]
